Goal: Information Seeking & Learning: Learn about a topic

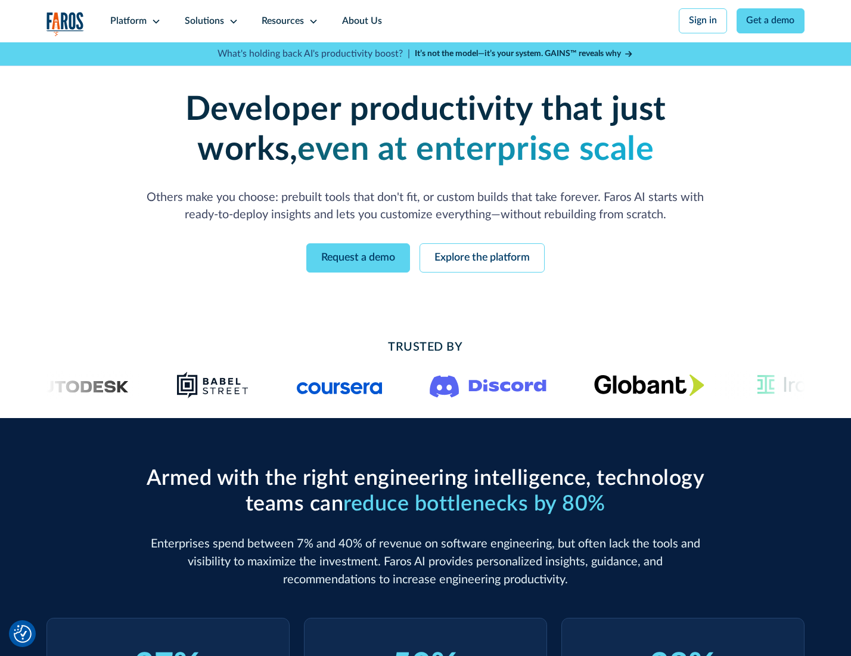
click at [154, 21] on icon at bounding box center [156, 22] width 10 height 10
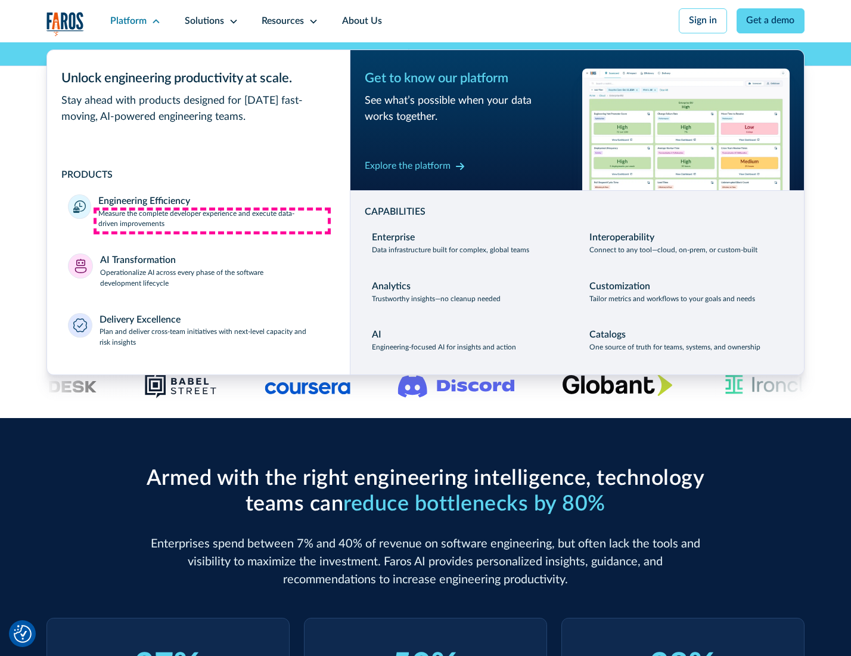
click at [212, 221] on p "Measure the complete developer experience and execute data-driven improvements" at bounding box center [213, 219] width 230 height 21
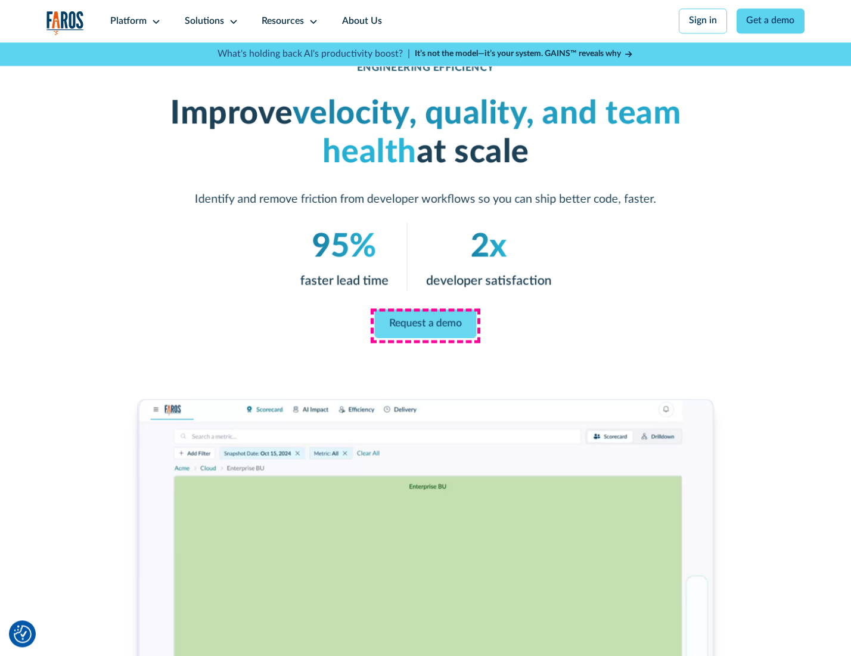
click at [425, 325] on link "Request a demo" at bounding box center [426, 323] width 102 height 29
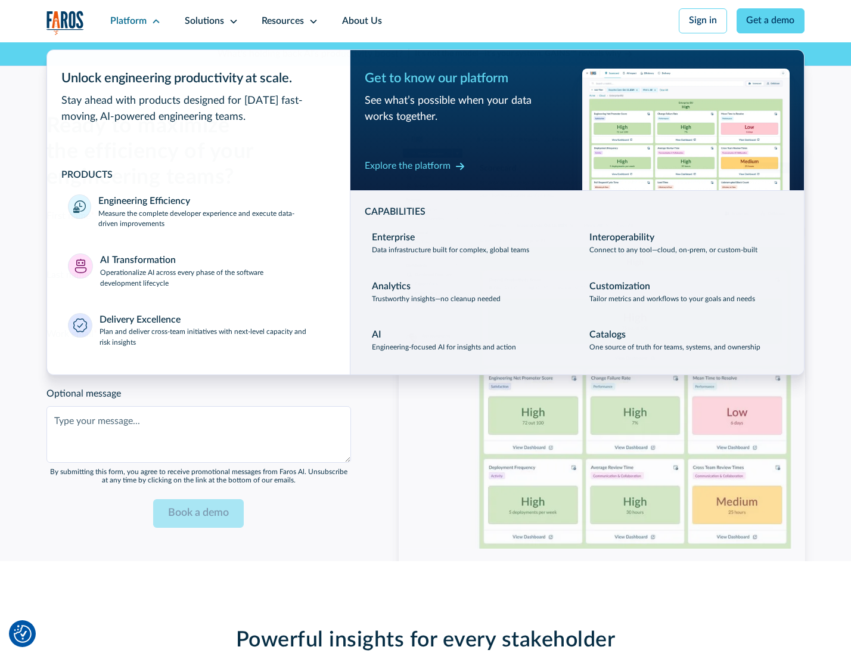
scroll to position [2594, 0]
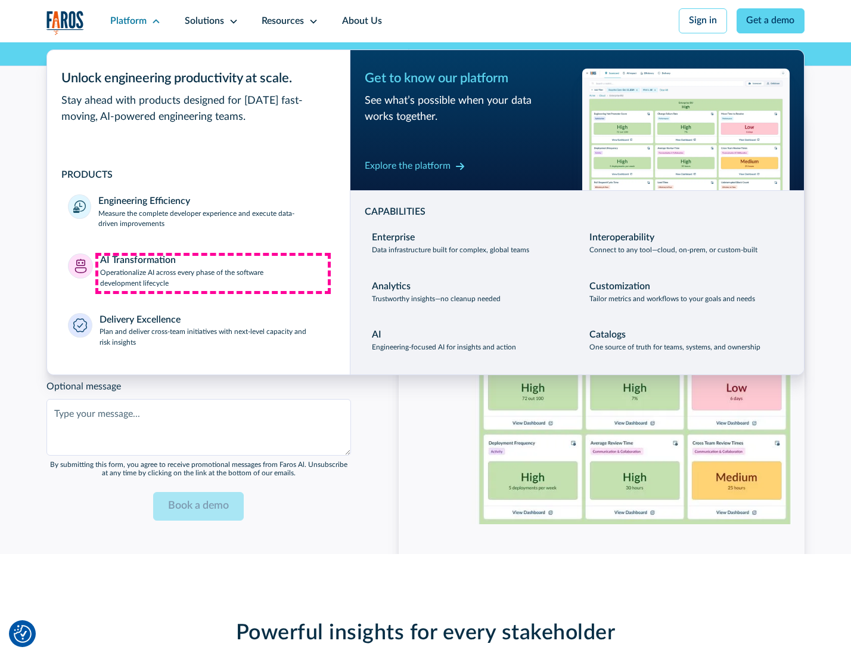
click at [213, 273] on p "Operationalize AI across every phase of the software development lifecycle" at bounding box center [214, 278] width 229 height 21
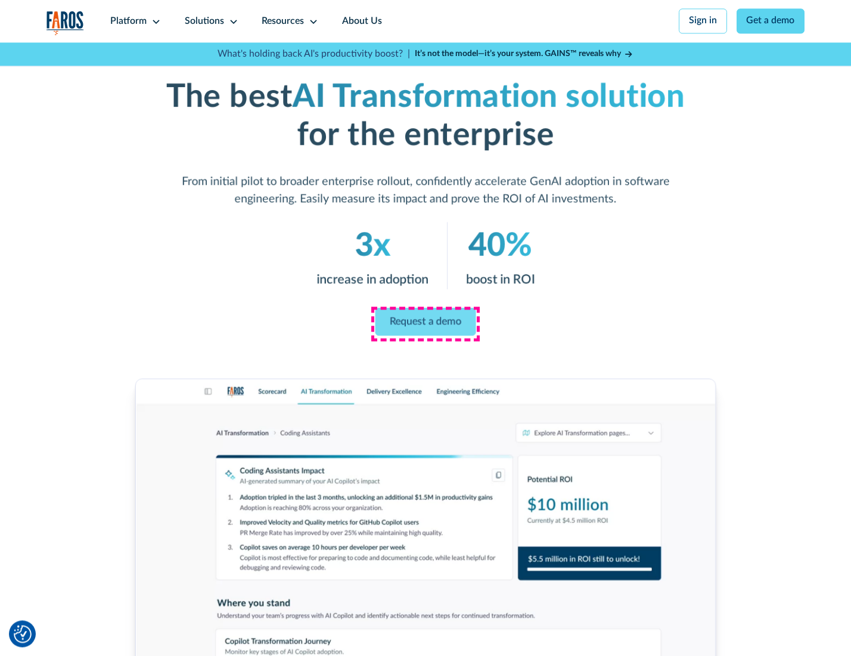
click at [425, 324] on link "Request a demo" at bounding box center [425, 322] width 101 height 28
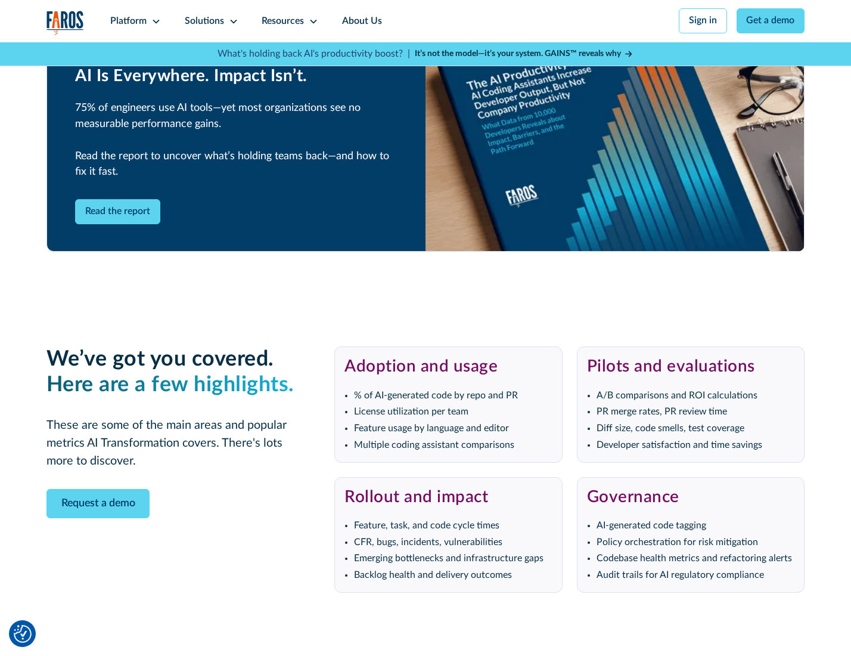
click at [134, 21] on div "Platform" at bounding box center [128, 21] width 36 height 14
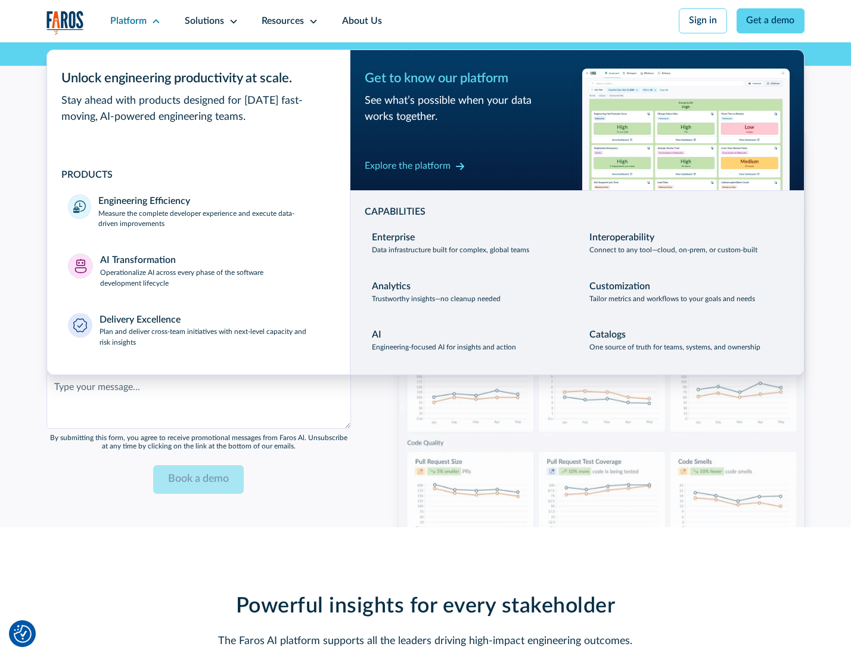
scroll to position [2882, 0]
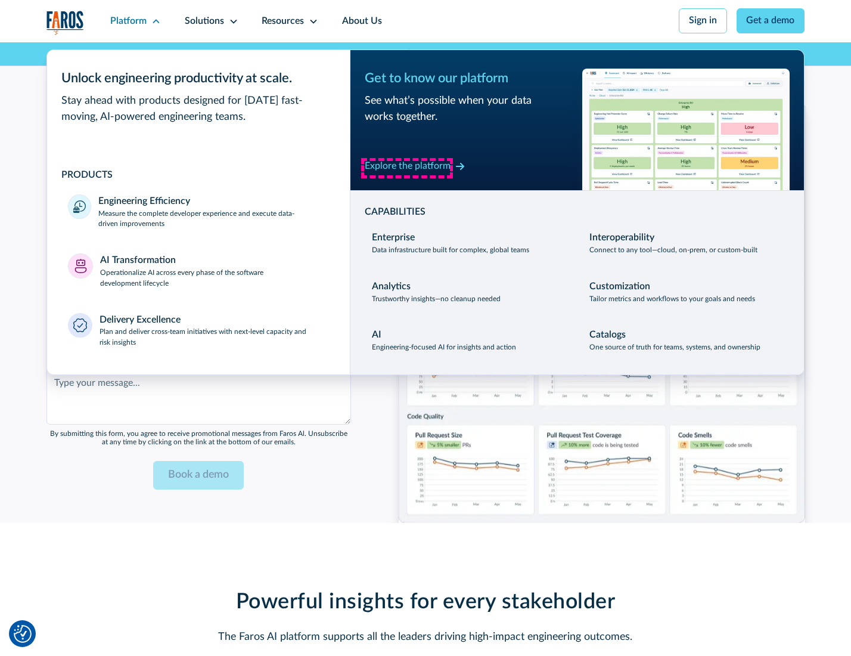
click at [407, 167] on div "Explore the platform" at bounding box center [408, 166] width 86 height 14
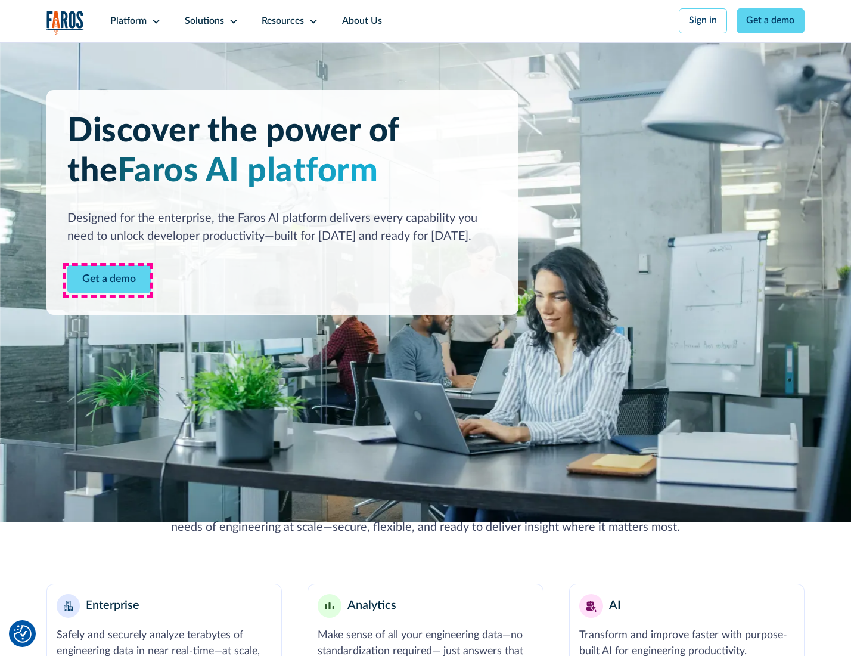
click at [108, 280] on link "Get a demo" at bounding box center [108, 279] width 83 height 29
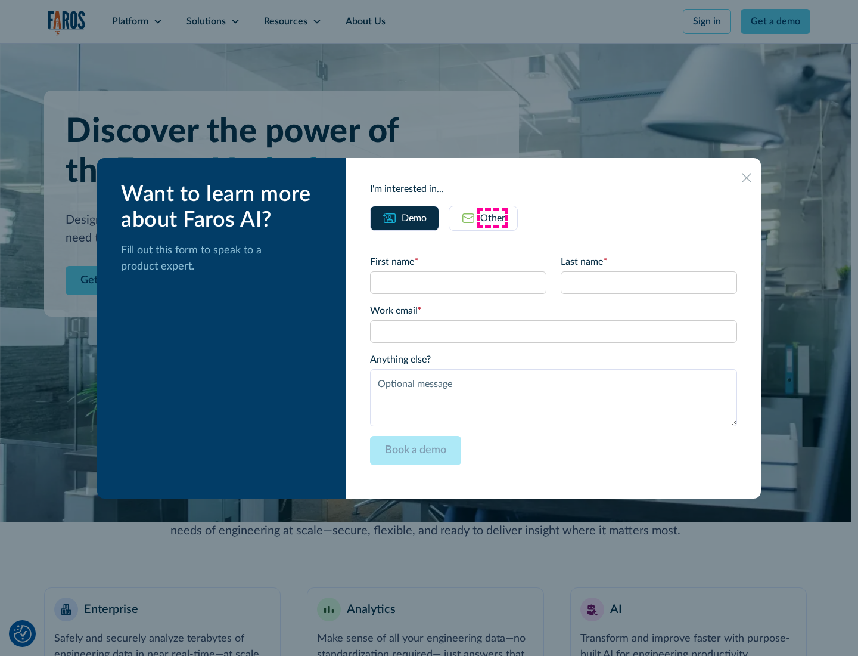
click at [492, 218] on div "Other" at bounding box center [492, 218] width 25 height 14
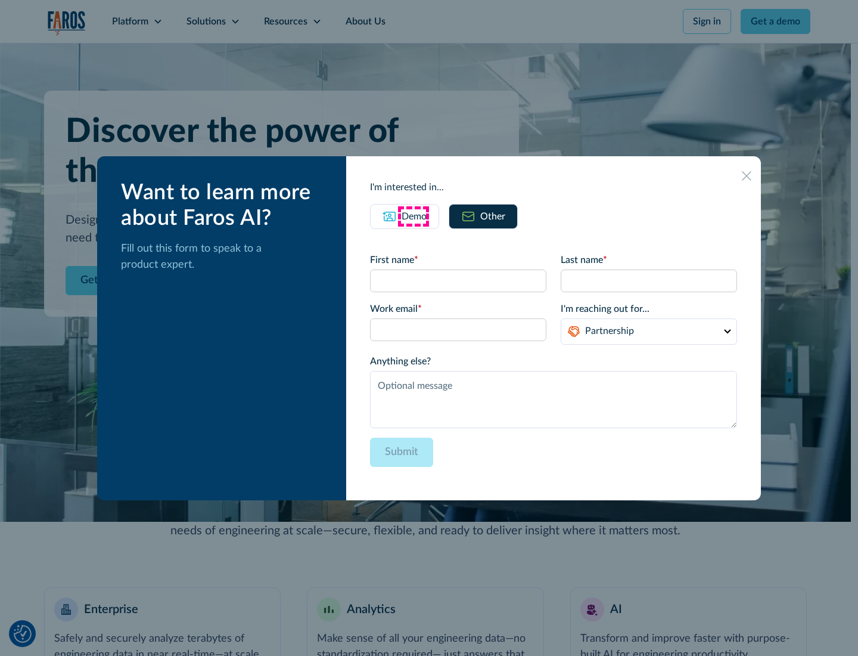
click at [413, 216] on div "Demo" at bounding box center [414, 216] width 25 height 14
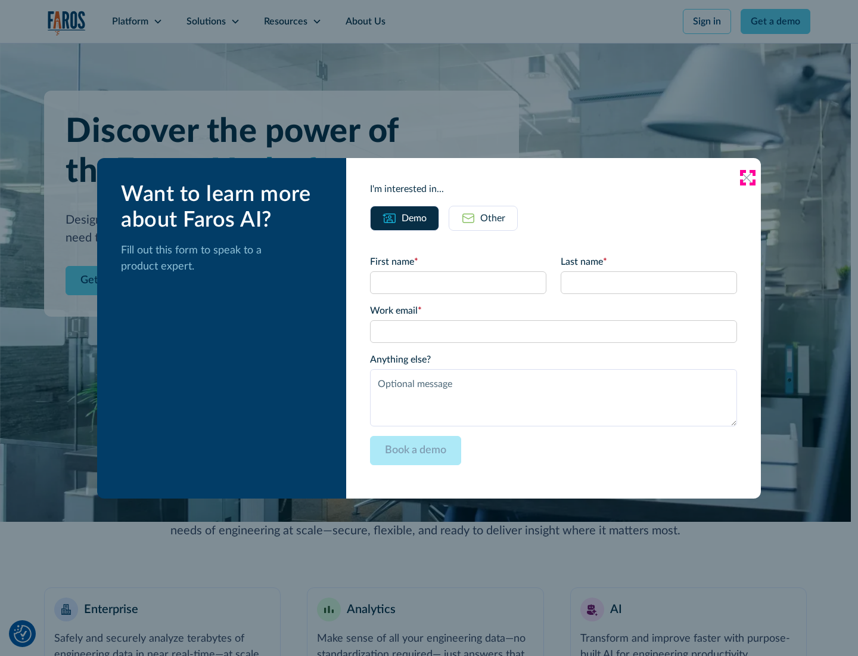
click at [747, 177] on icon at bounding box center [747, 178] width 10 height 10
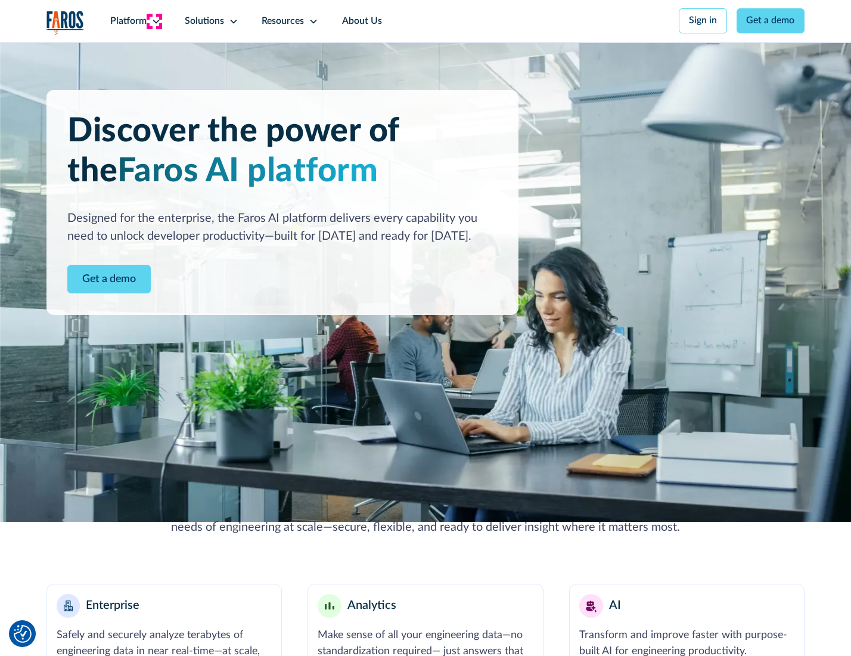
click at [154, 21] on icon at bounding box center [156, 22] width 10 height 10
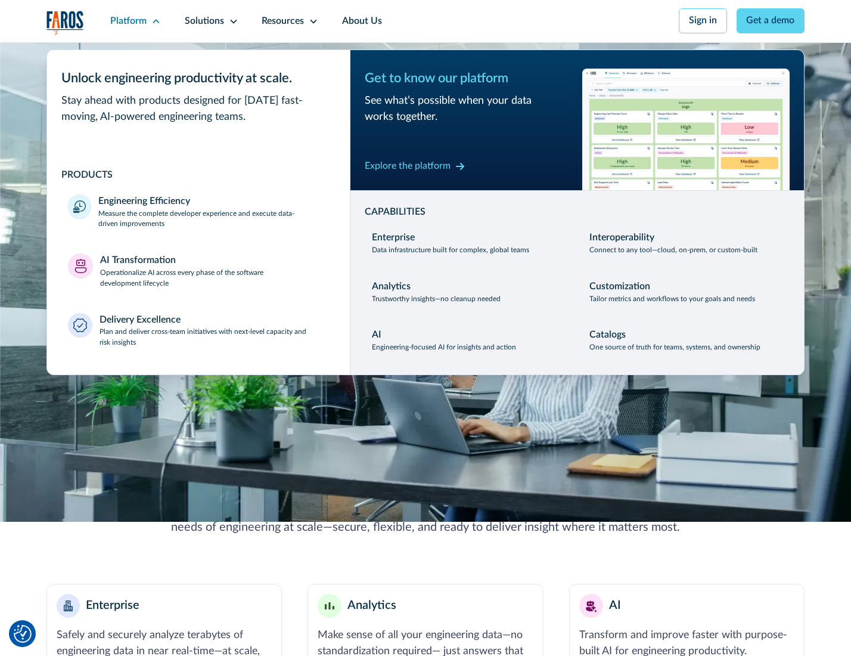
click at [213, 340] on p "Plan and deliver cross-team initiatives with next-level capacity and risk insig…" at bounding box center [214, 337] width 229 height 21
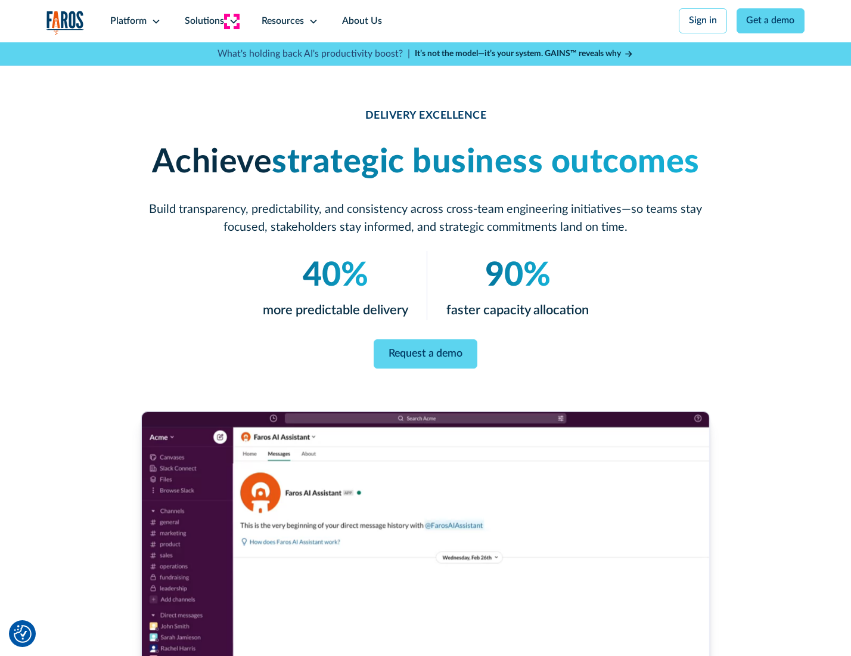
click at [231, 21] on icon at bounding box center [234, 22] width 10 height 10
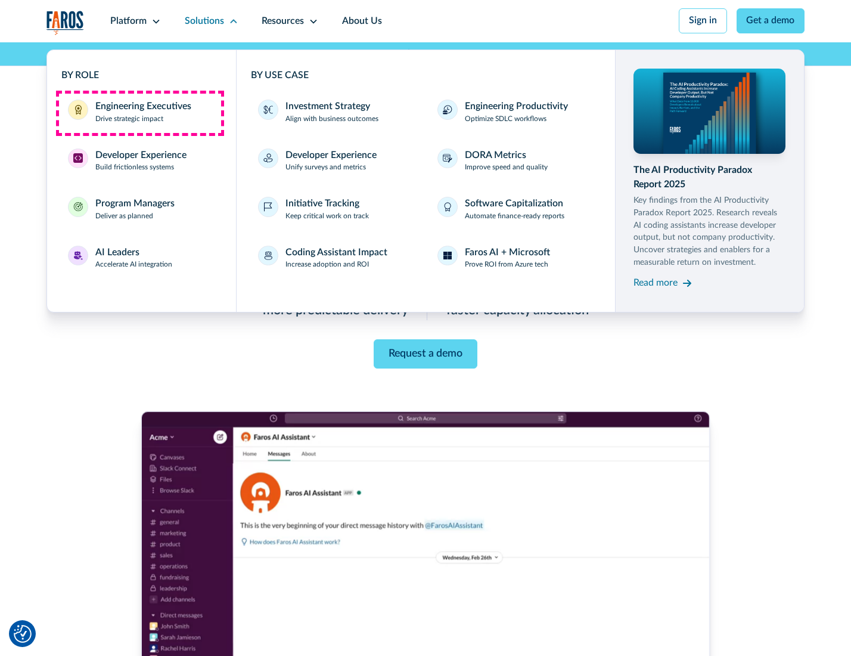
click at [139, 113] on div "Engineering Executives" at bounding box center [143, 107] width 96 height 14
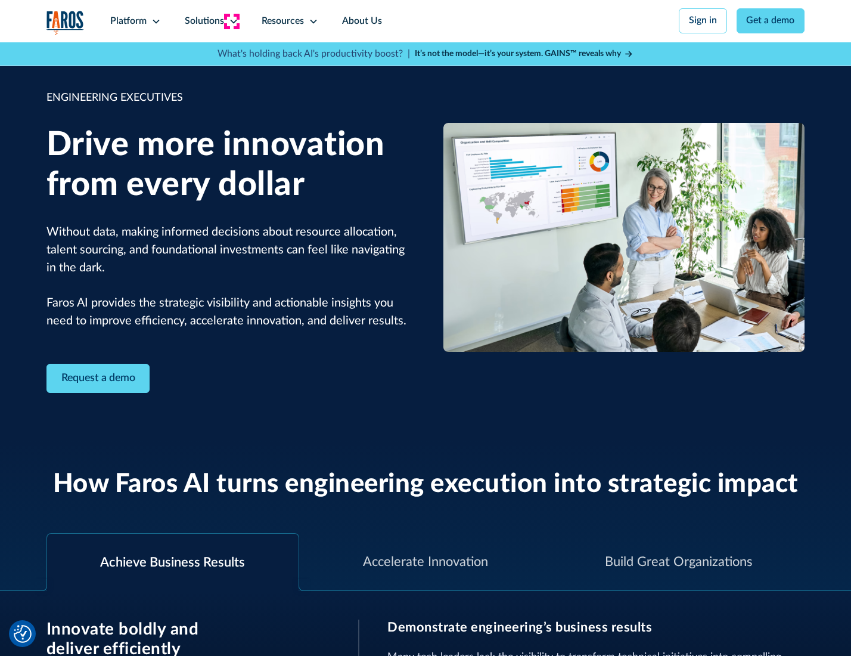
click at [231, 21] on icon at bounding box center [234, 22] width 10 height 10
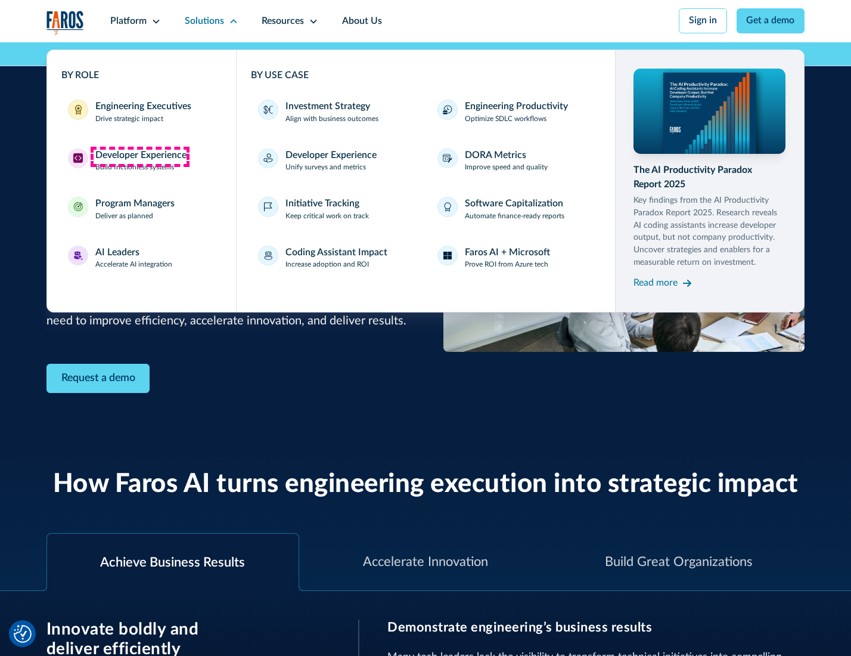
click at [139, 156] on div "Developer Experience" at bounding box center [140, 155] width 91 height 14
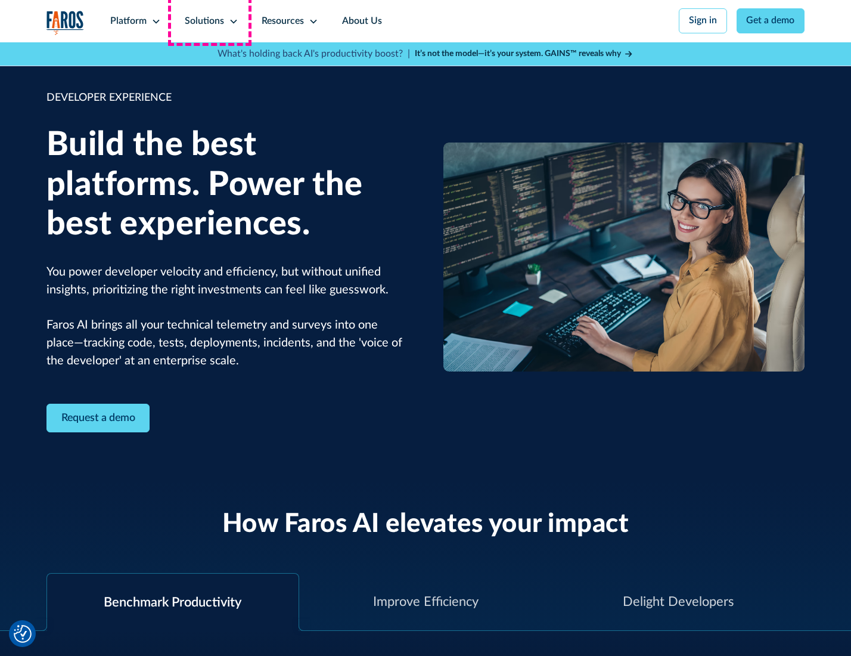
click at [210, 21] on div "Solutions" at bounding box center [204, 21] width 39 height 14
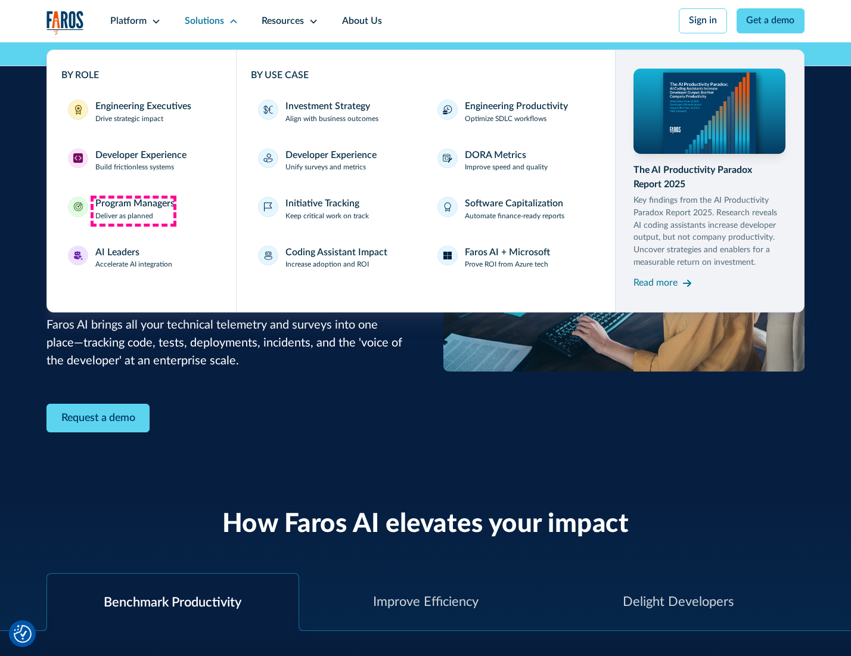
click at [133, 210] on div "Program Managers" at bounding box center [134, 204] width 79 height 14
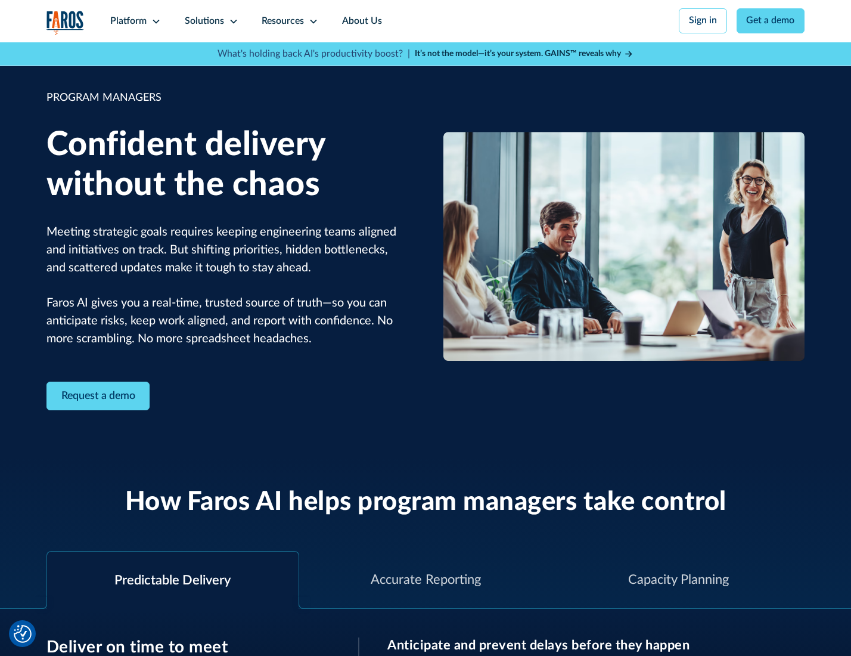
click at [231, 21] on icon at bounding box center [234, 22] width 10 height 10
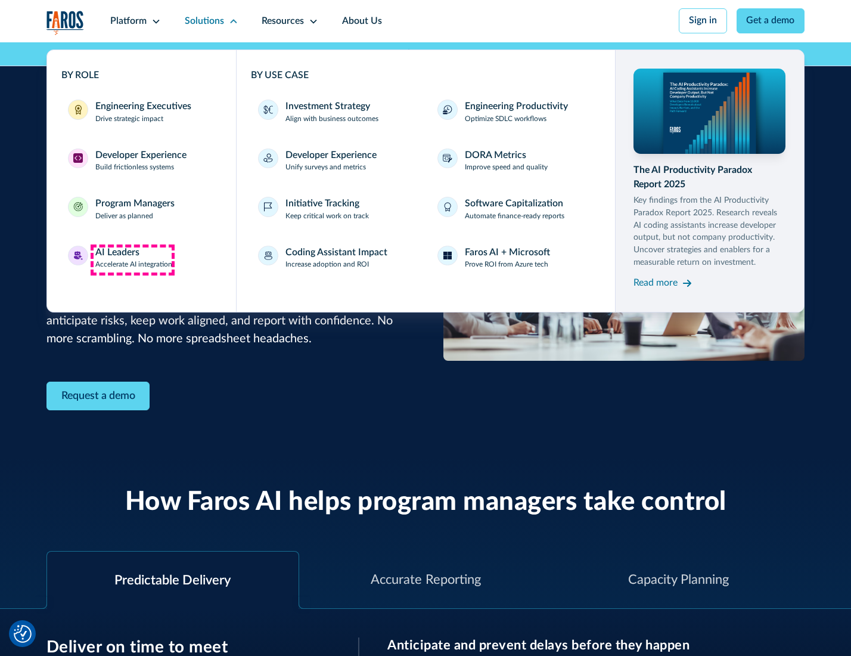
click at [132, 259] on div "AI Leaders" at bounding box center [117, 253] width 44 height 14
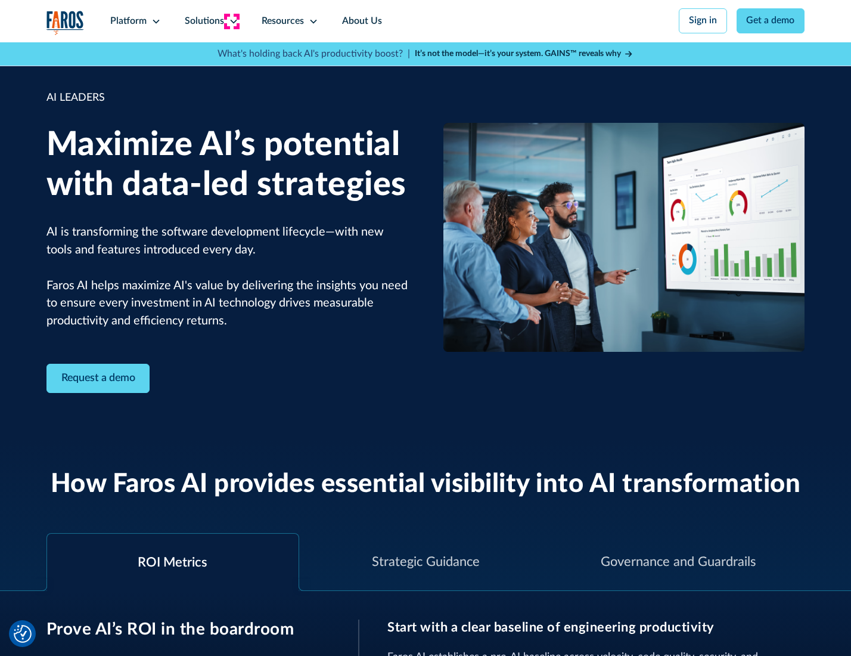
click at [231, 21] on icon at bounding box center [234, 22] width 10 height 10
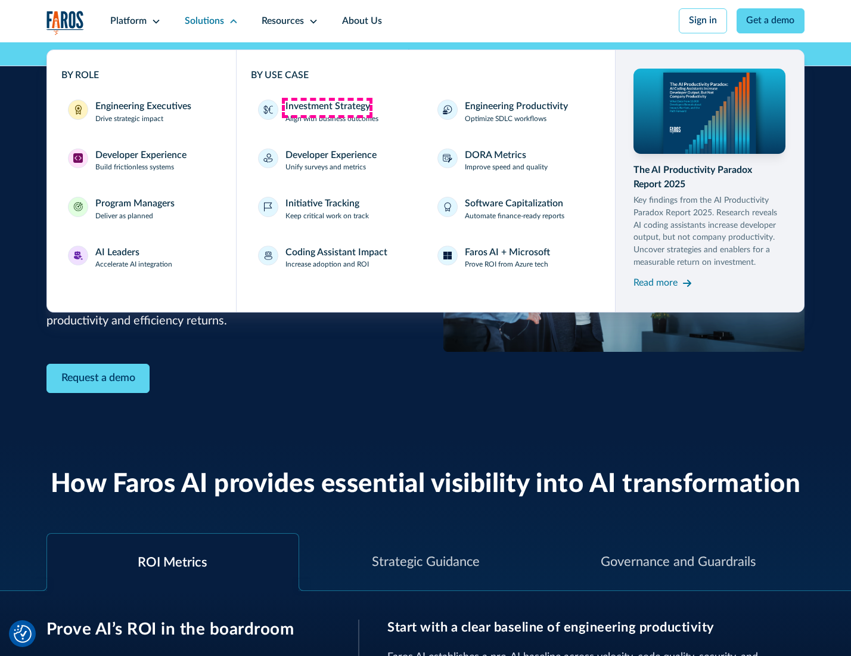
click at [327, 107] on div "Investment Strategy" at bounding box center [327, 107] width 85 height 14
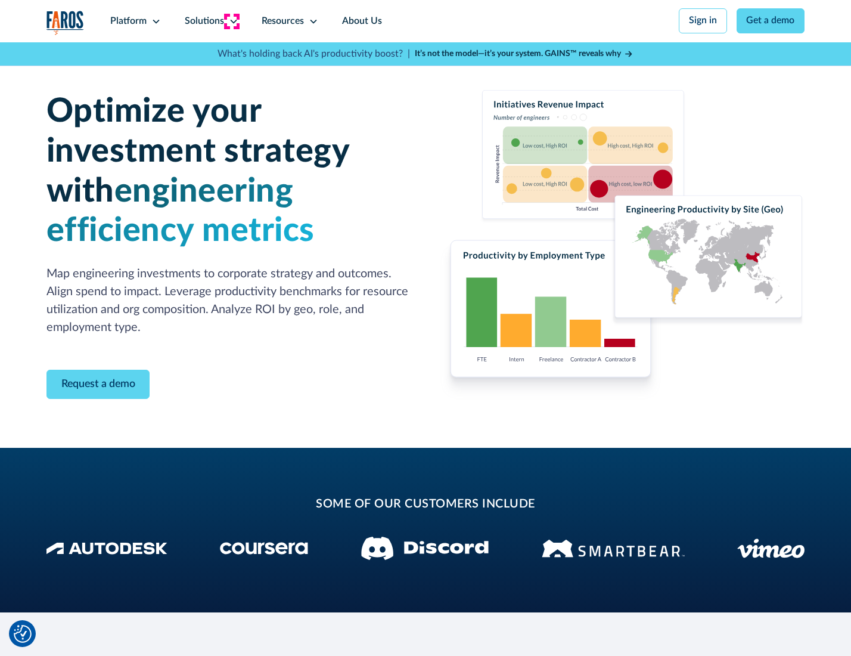
click at [231, 21] on icon at bounding box center [234, 22] width 10 height 10
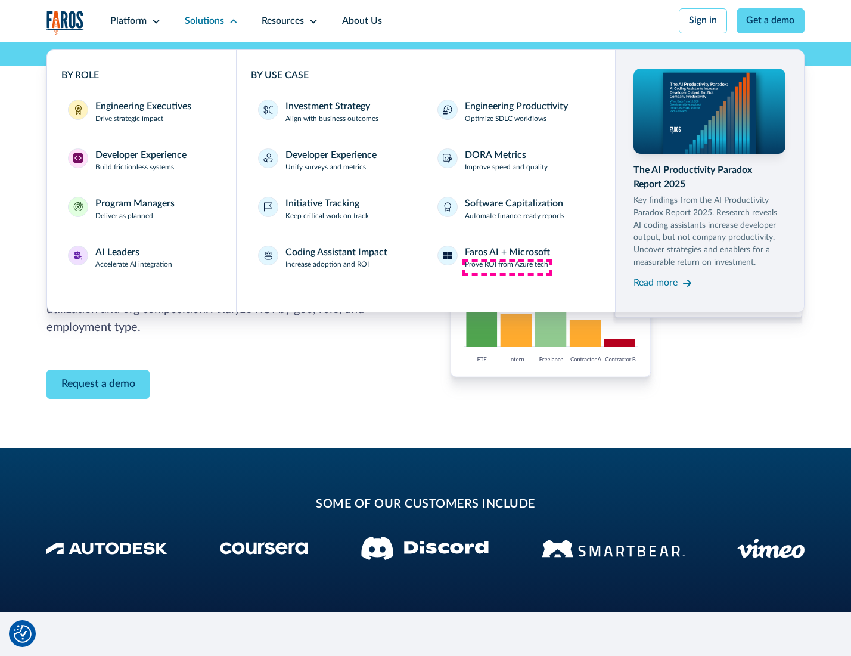
click at [507, 266] on p "Prove ROI from Azure tech" at bounding box center [506, 264] width 83 height 11
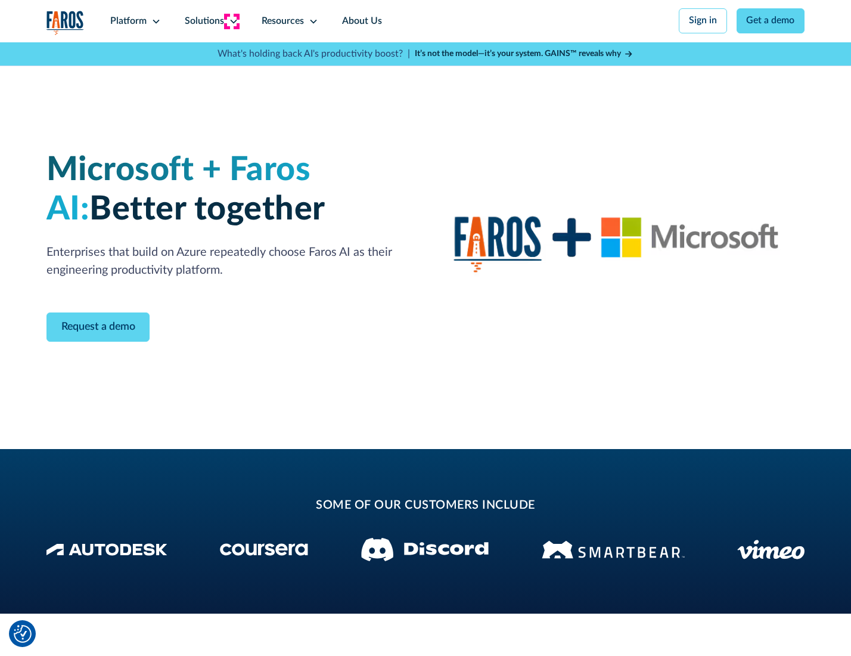
click at [231, 21] on icon at bounding box center [234, 22] width 10 height 10
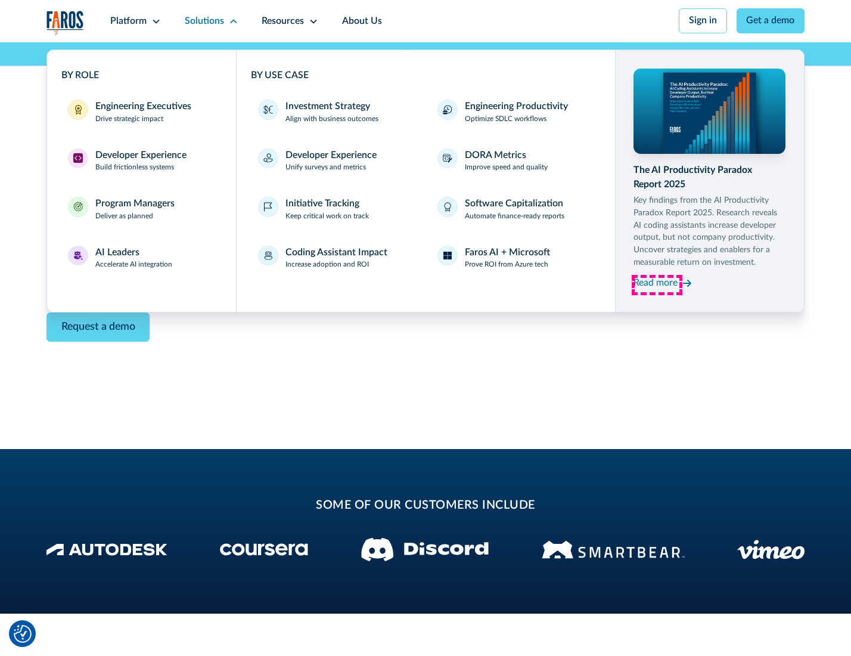
click at [657, 285] on div "Read more" at bounding box center [656, 283] width 44 height 14
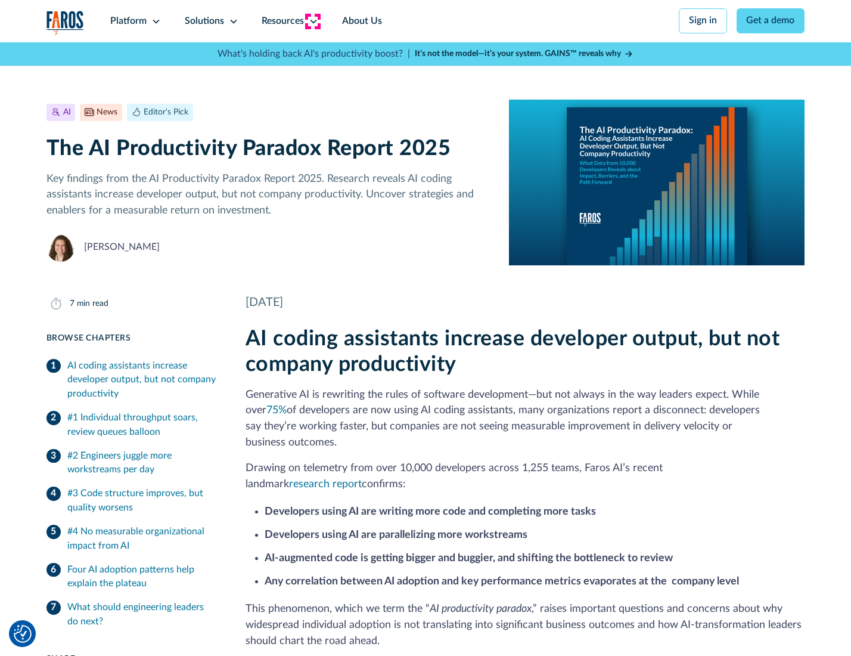
click at [312, 21] on icon at bounding box center [314, 22] width 10 height 10
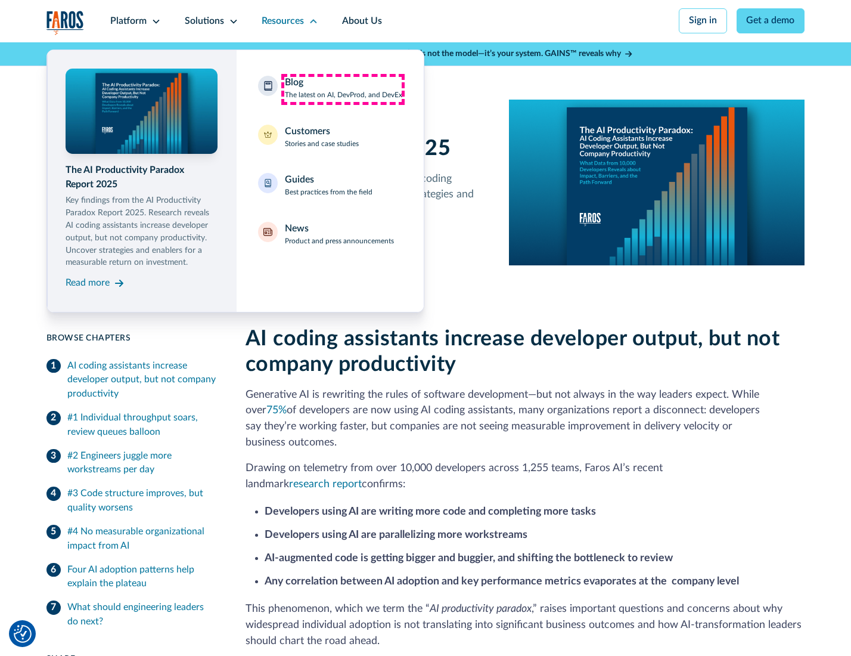
click at [343, 89] on div "Blog The latest on AI, DevProd, and DevEx" at bounding box center [343, 88] width 117 height 25
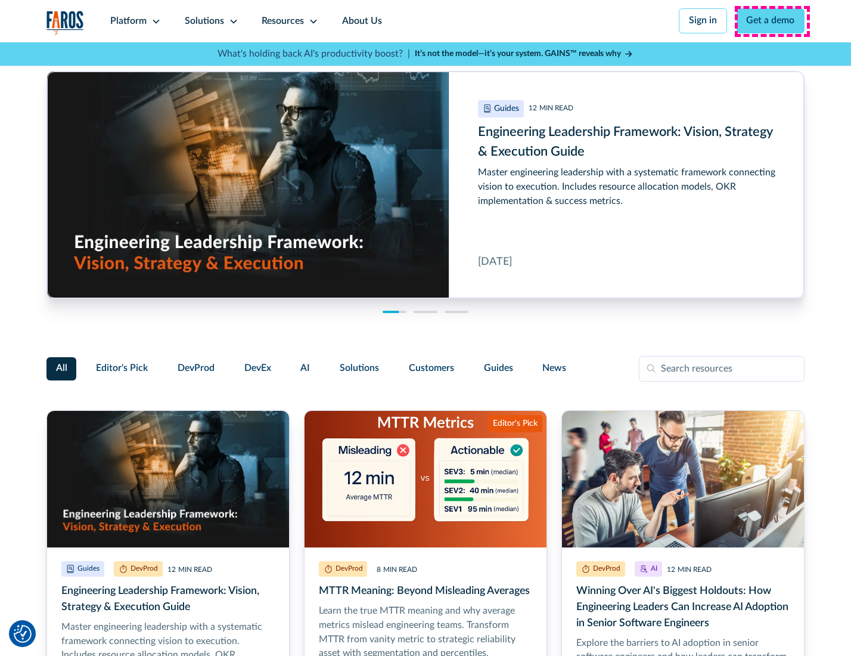
click at [772, 21] on link "Get a demo" at bounding box center [771, 20] width 69 height 25
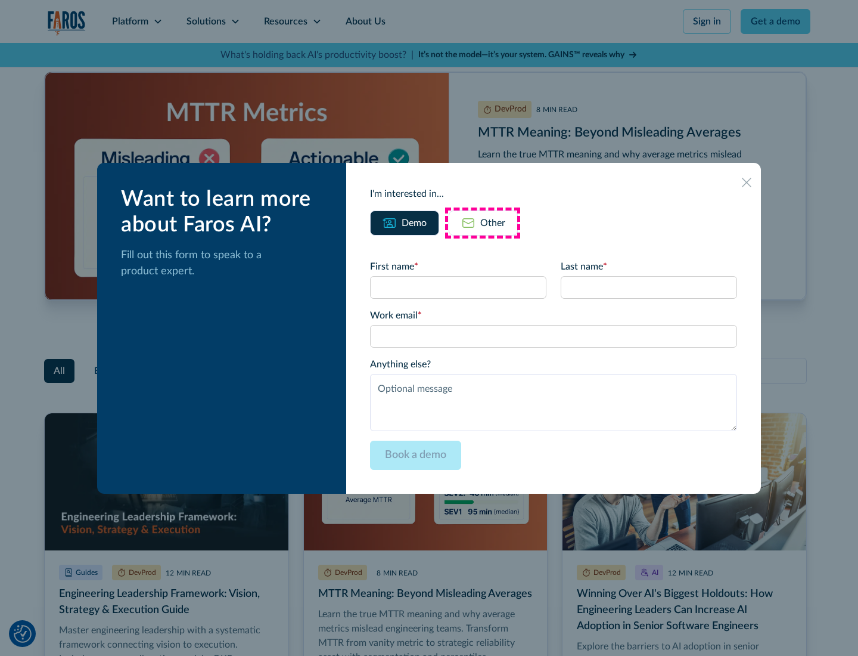
click at [483, 222] on div "Other" at bounding box center [492, 223] width 25 height 14
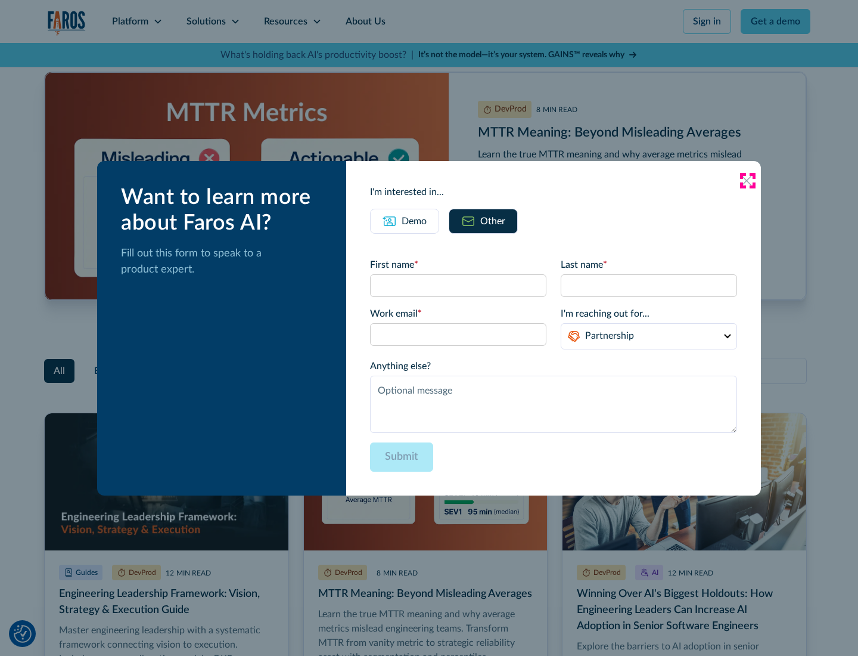
click at [747, 180] on icon at bounding box center [747, 181] width 10 height 10
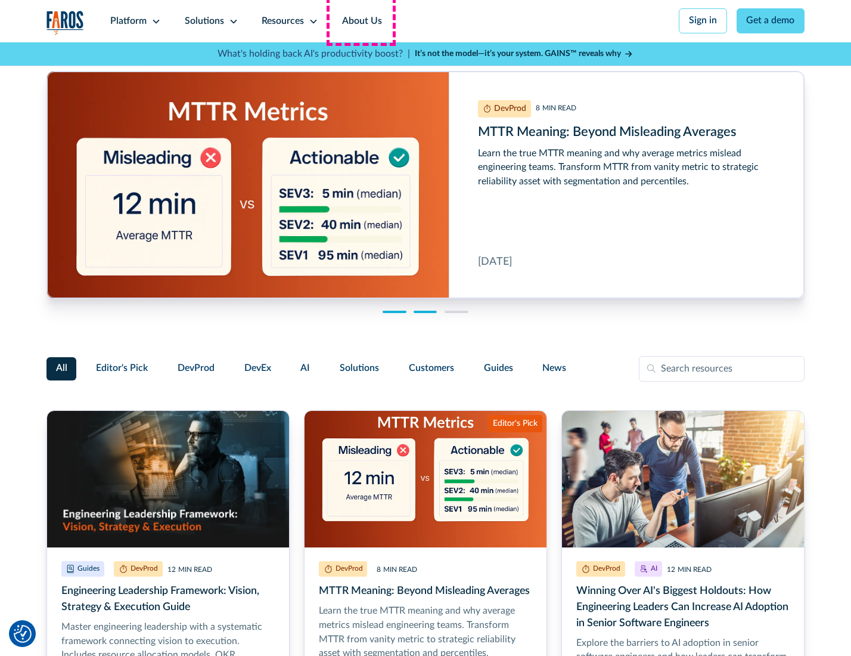
click at [361, 21] on link "About Us" at bounding box center [362, 21] width 64 height 42
